Goal: Transaction & Acquisition: Download file/media

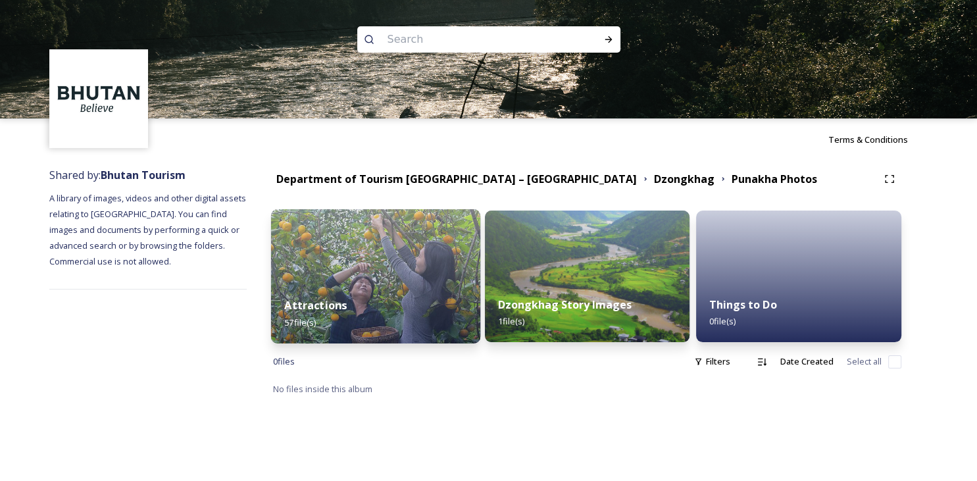
click at [306, 307] on strong "Attractions" at bounding box center [315, 305] width 62 height 14
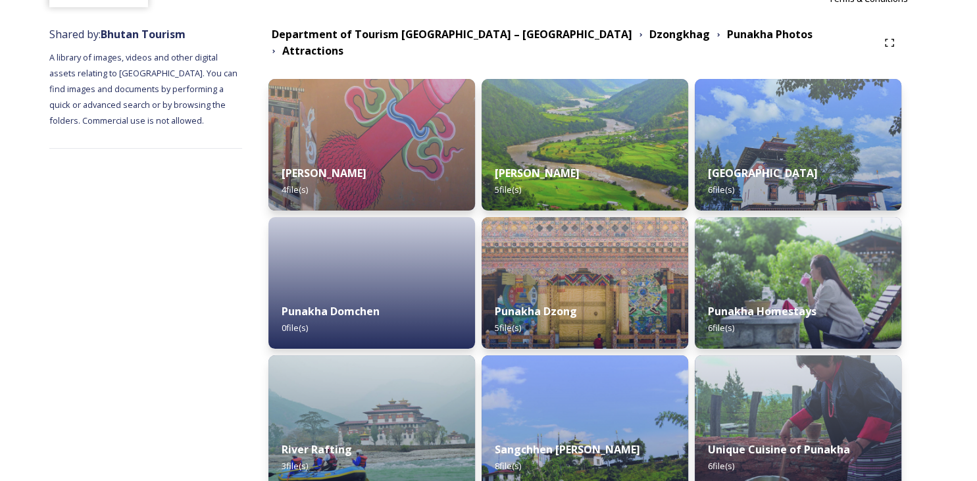
scroll to position [142, 0]
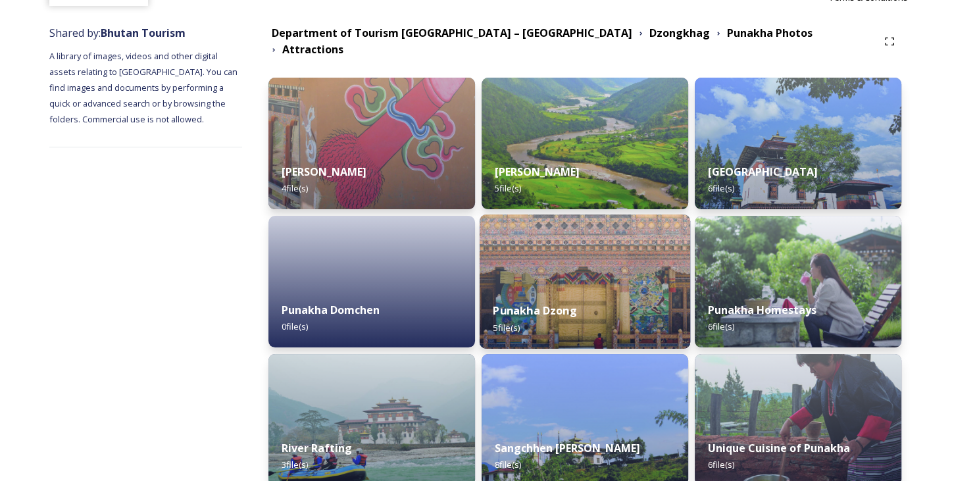
click at [548, 303] on strong "Punakha Dzong" at bounding box center [535, 310] width 84 height 14
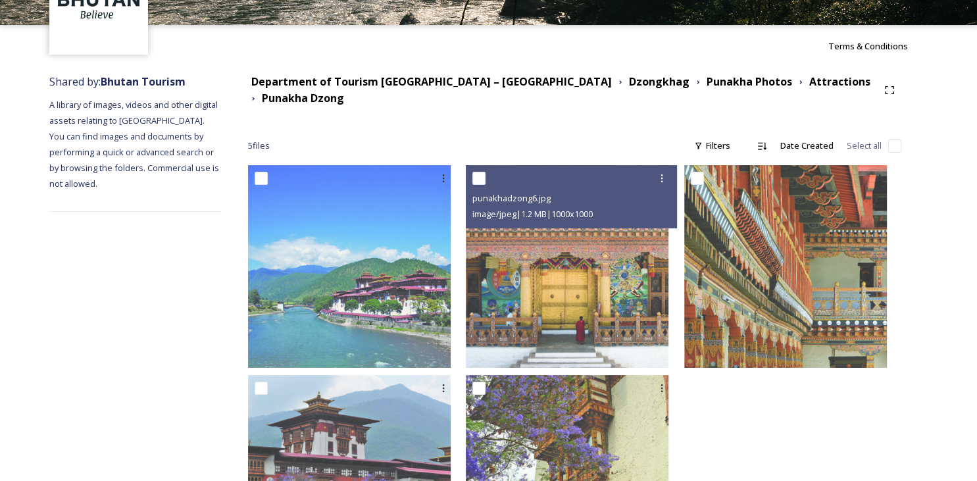
scroll to position [218, 0]
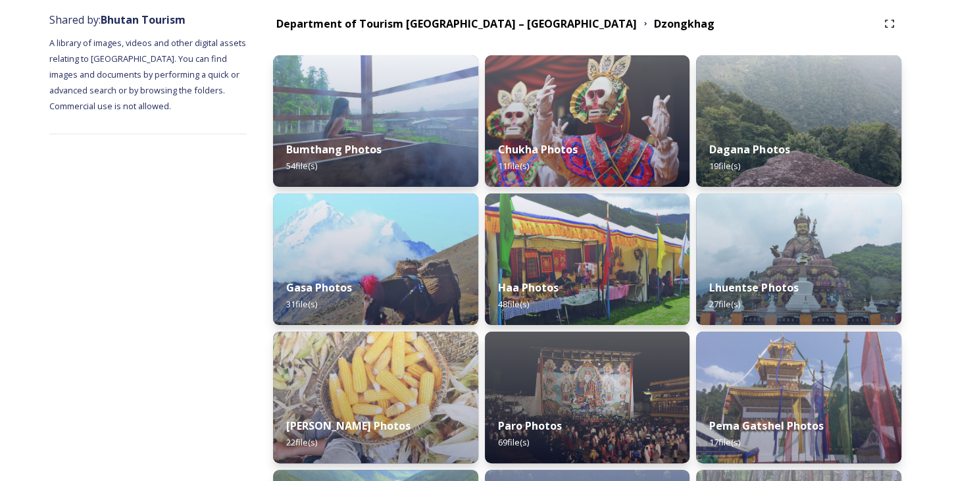
scroll to position [154, 0]
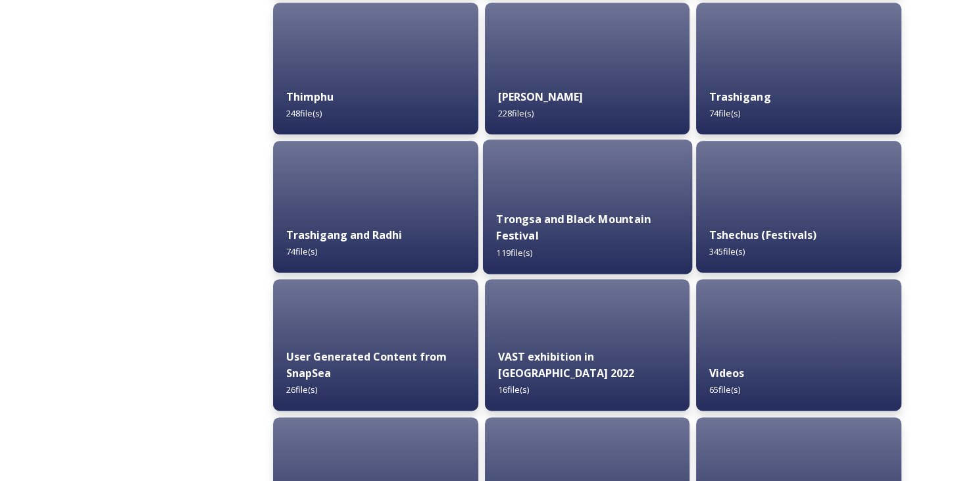
scroll to position [1586, 0]
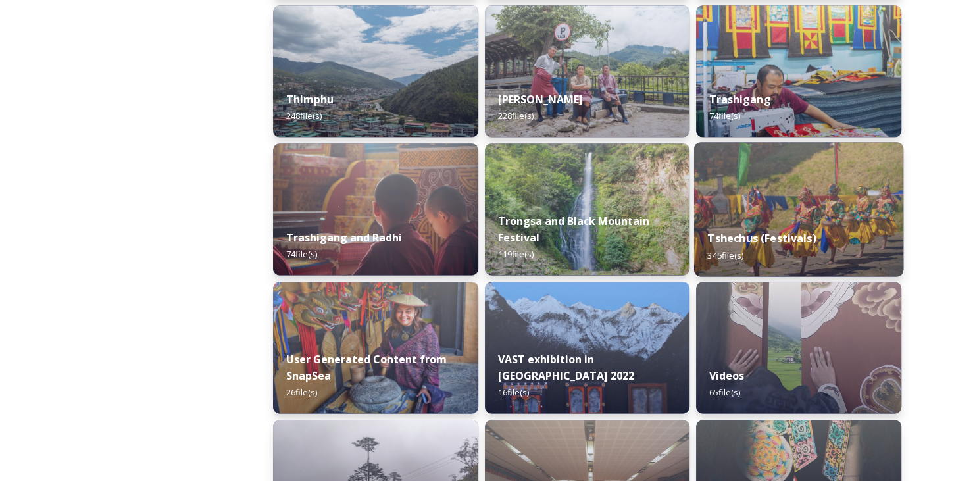
click at [762, 239] on strong "Tshechus (Festivals)" at bounding box center [762, 238] width 109 height 14
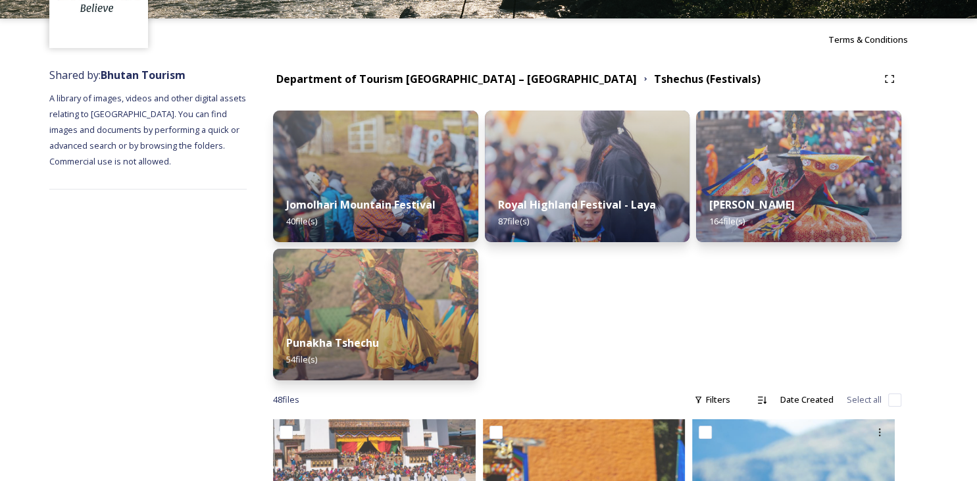
scroll to position [101, 0]
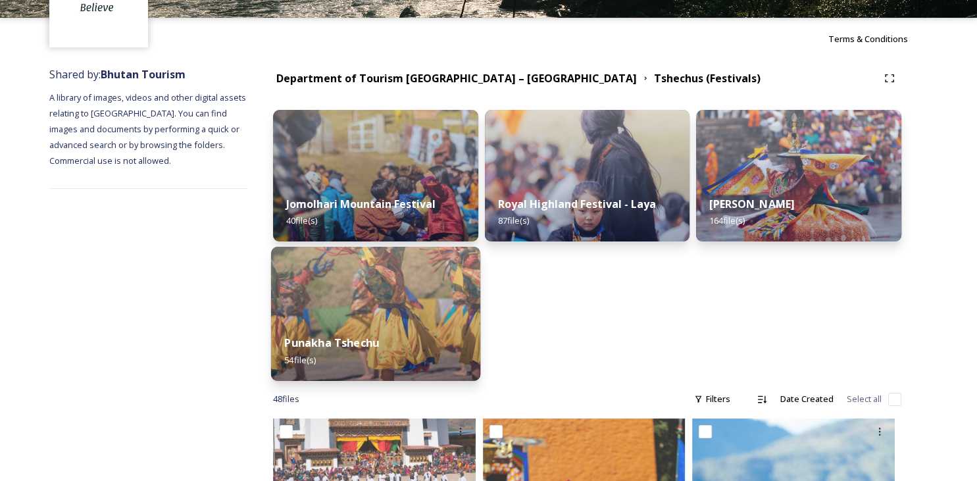
click at [338, 329] on div "Punakha Tshechu 54 file(s)" at bounding box center [375, 351] width 209 height 60
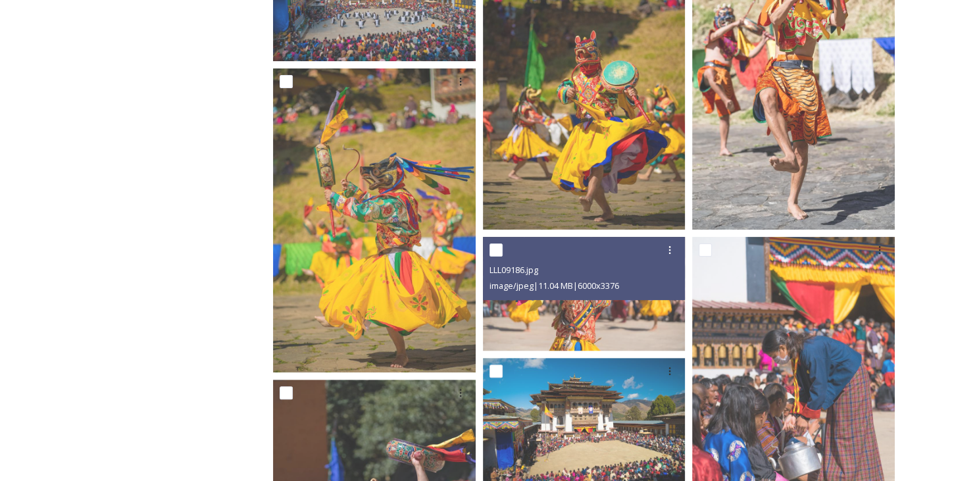
scroll to position [324, 0]
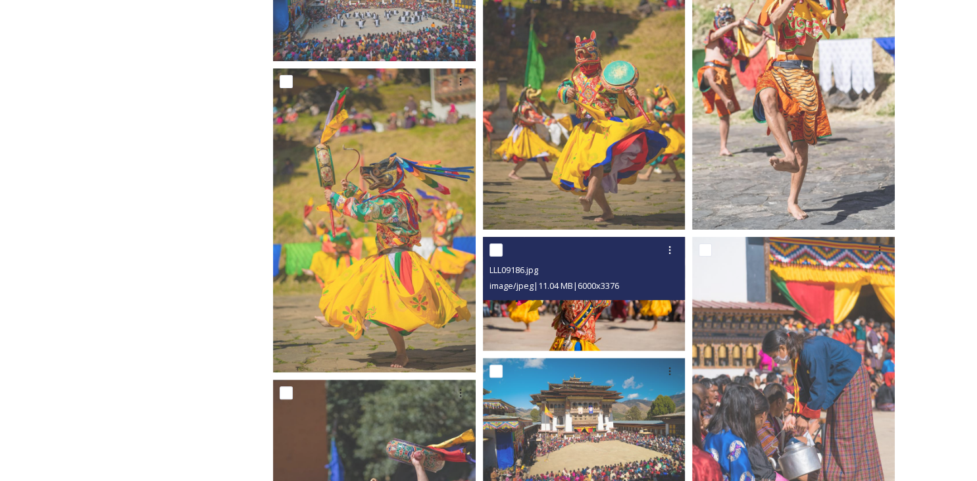
click at [591, 322] on img at bounding box center [584, 294] width 203 height 114
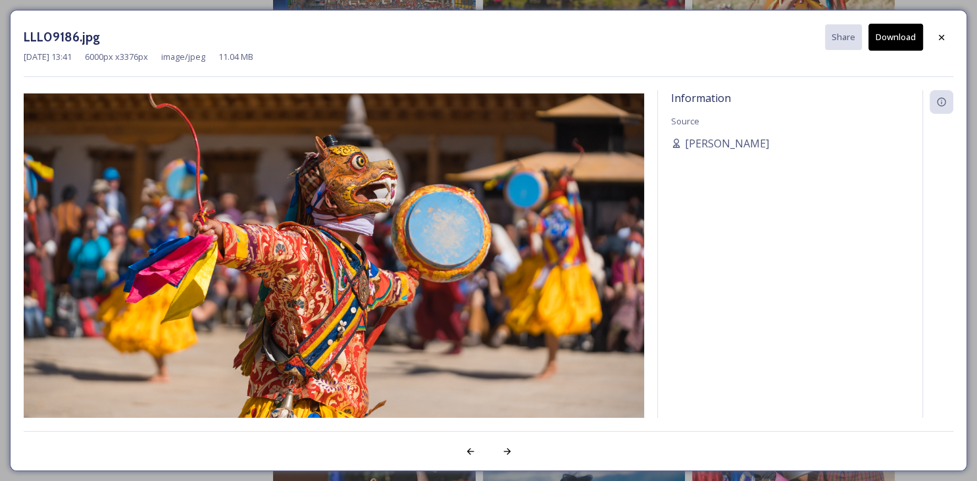
click at [905, 40] on button "Download" at bounding box center [895, 37] width 55 height 27
